Goal: Find specific page/section: Find specific page/section

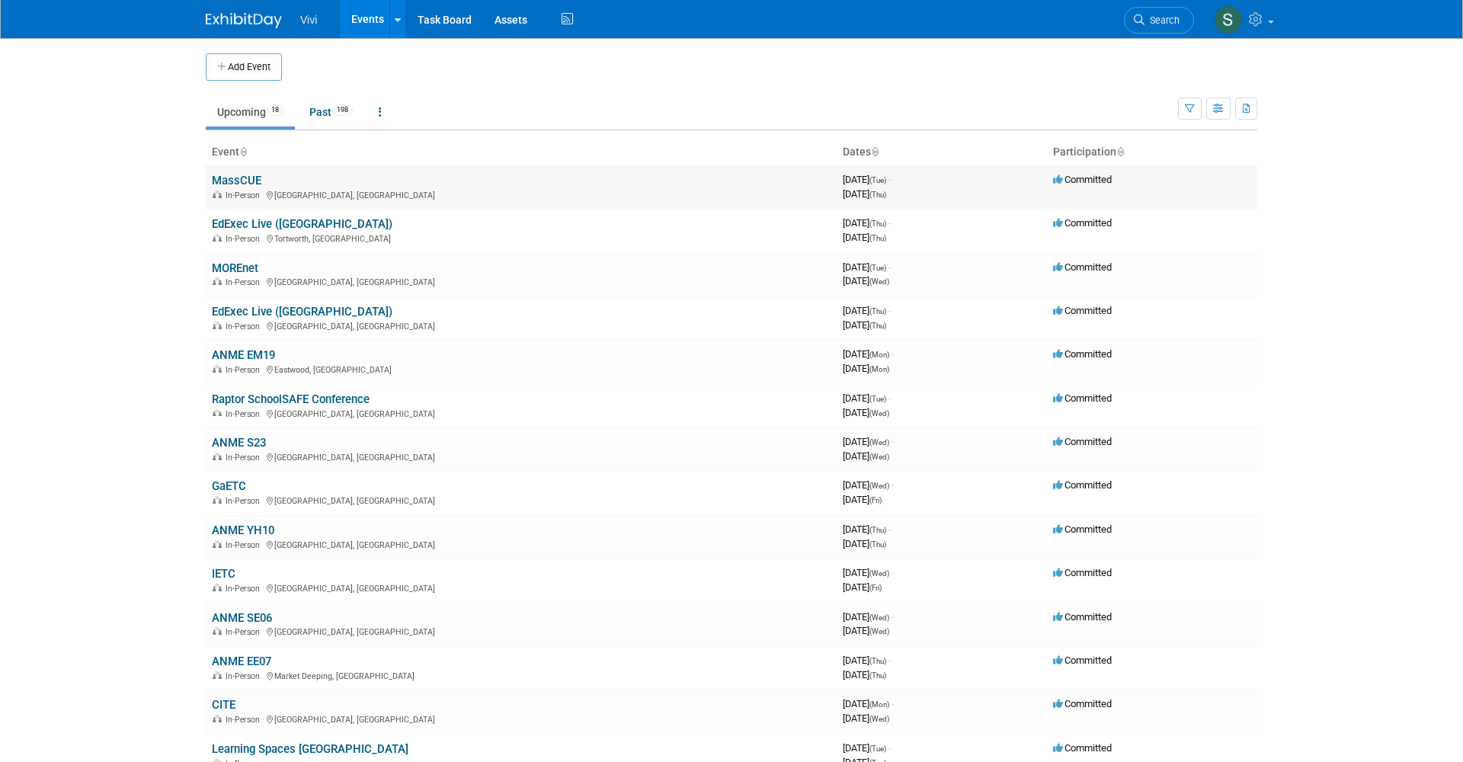
click at [235, 177] on link "MassCUE" at bounding box center [237, 181] width 50 height 14
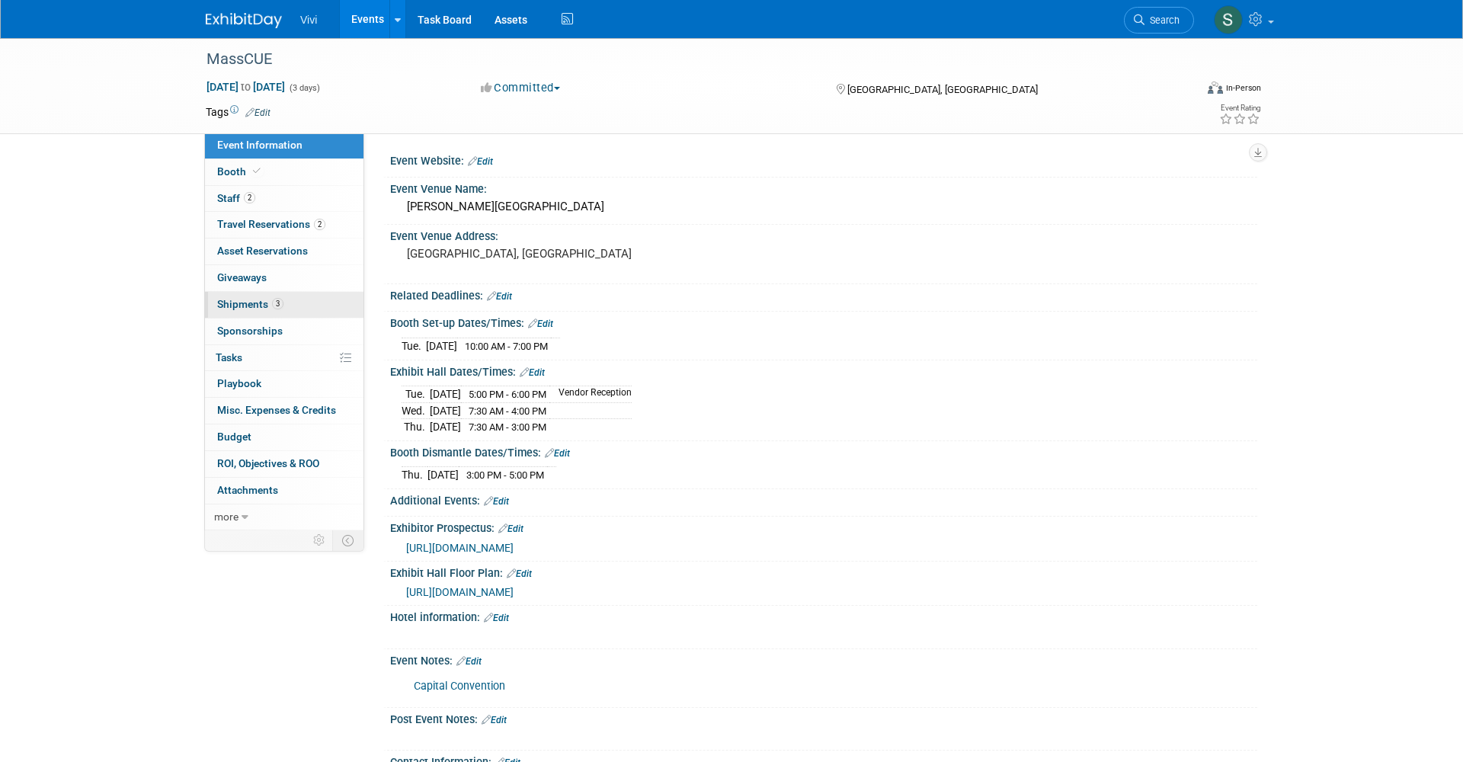
click at [242, 302] on span "Shipments 3" at bounding box center [250, 304] width 66 height 12
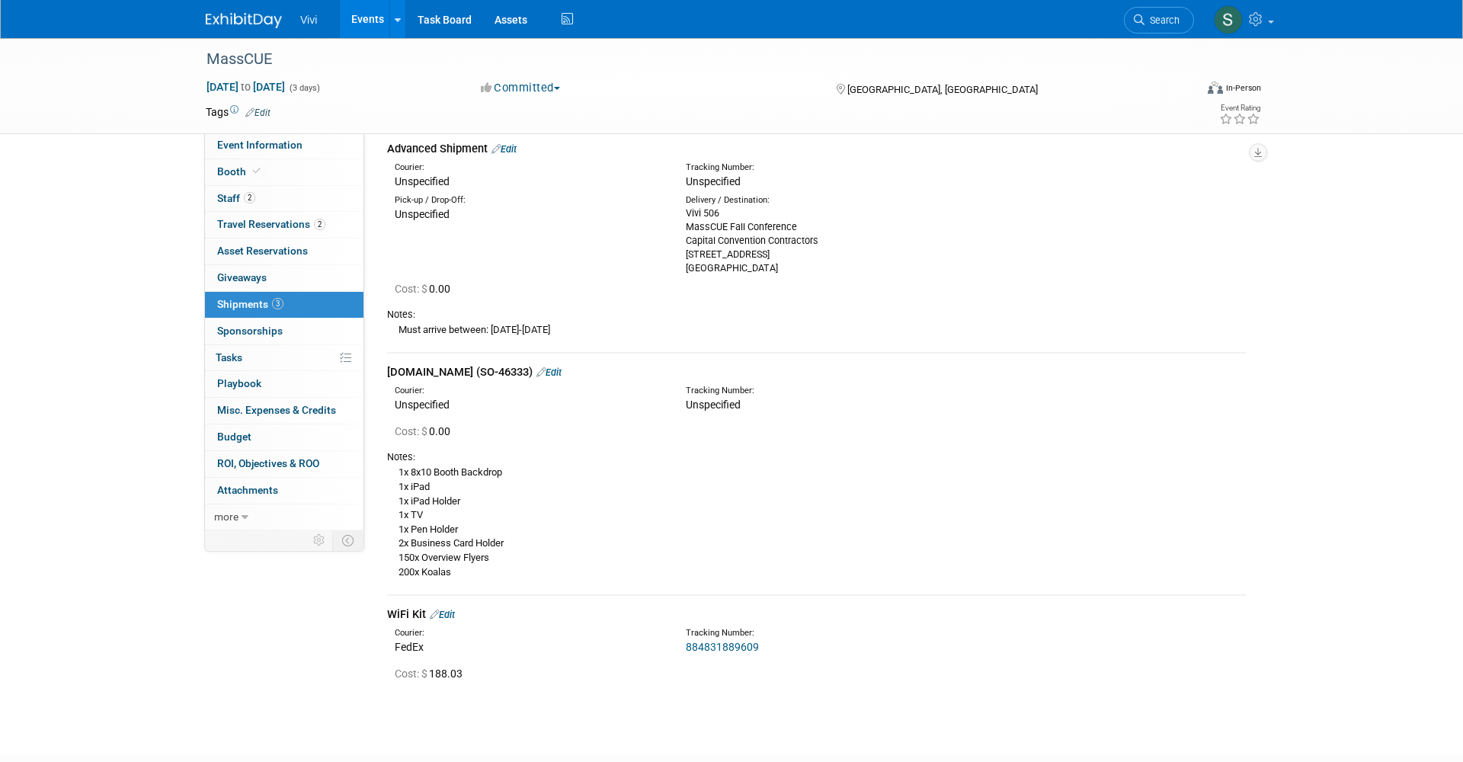
scroll to position [69, 0]
click at [229, 14] on img at bounding box center [244, 20] width 76 height 15
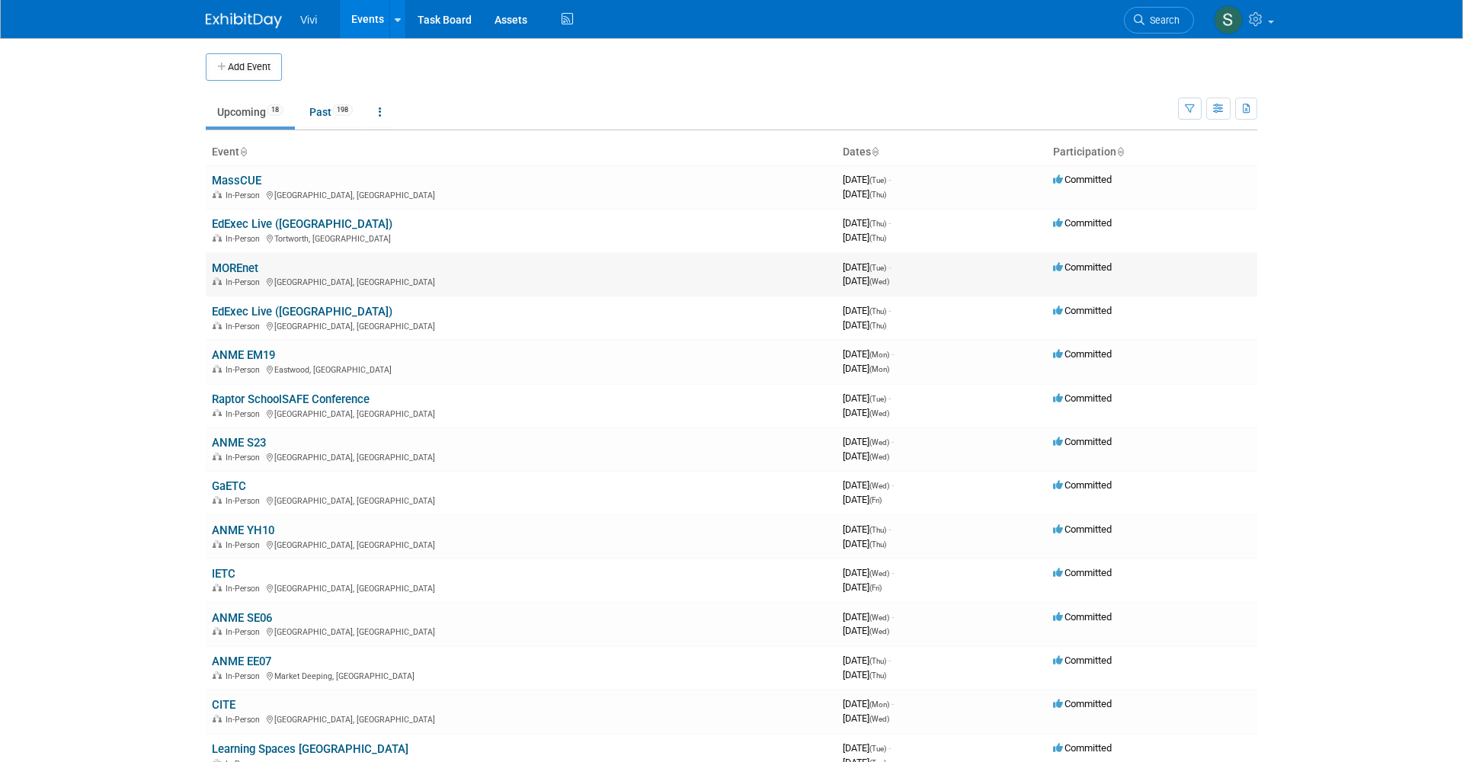
click at [236, 261] on link "MOREnet" at bounding box center [235, 268] width 46 height 14
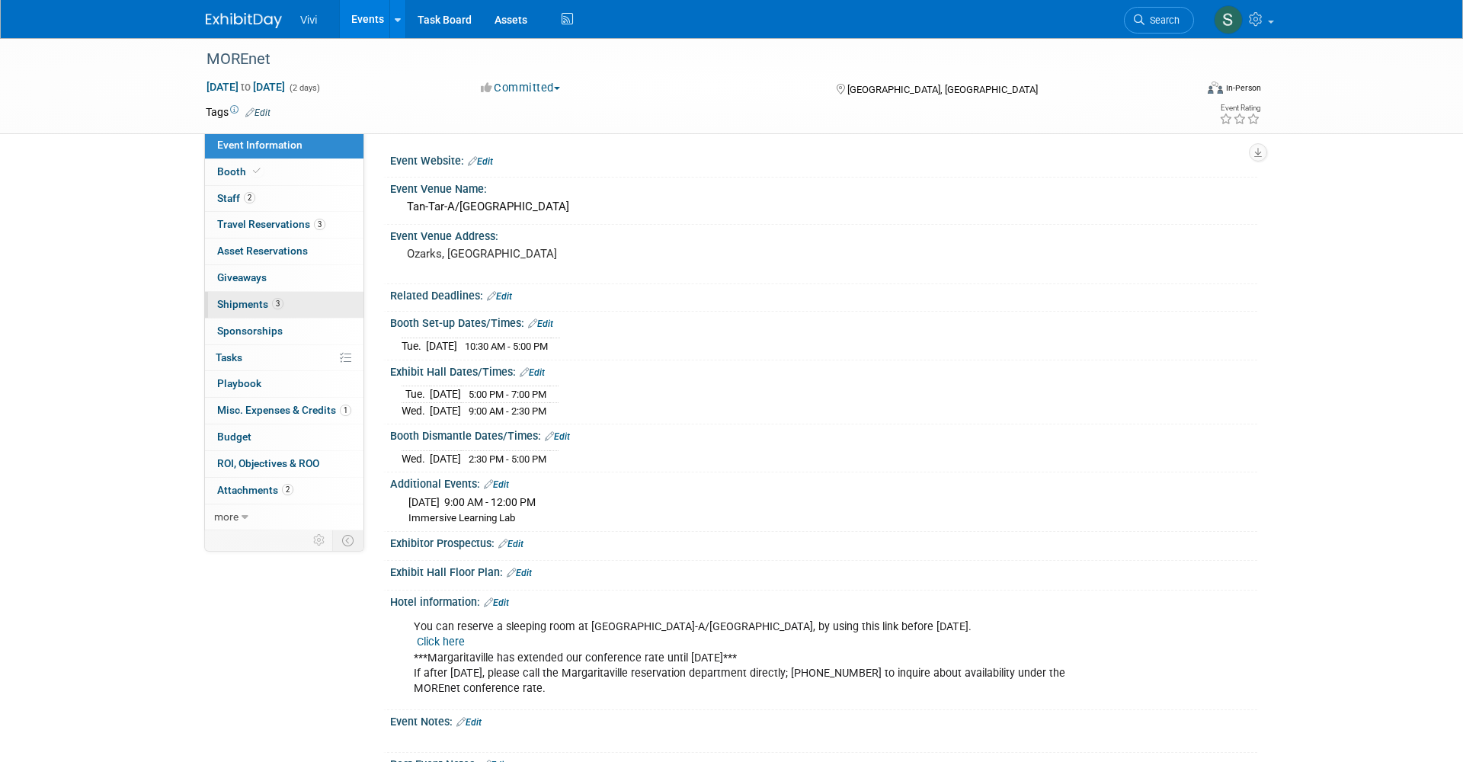
click at [251, 308] on link "3 Shipments 3" at bounding box center [284, 305] width 158 height 26
